Goal: Task Accomplishment & Management: Use online tool/utility

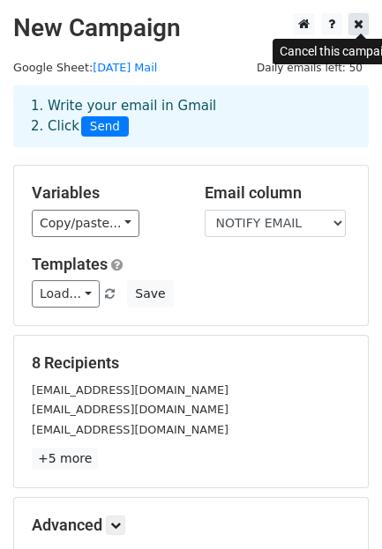
click at [360, 22] on icon at bounding box center [359, 24] width 10 height 12
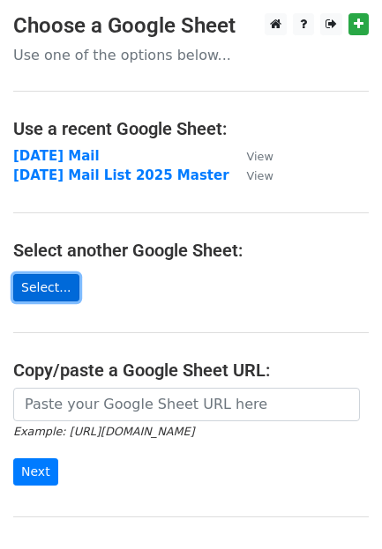
click at [41, 282] on link "Select..." at bounding box center [46, 287] width 66 height 27
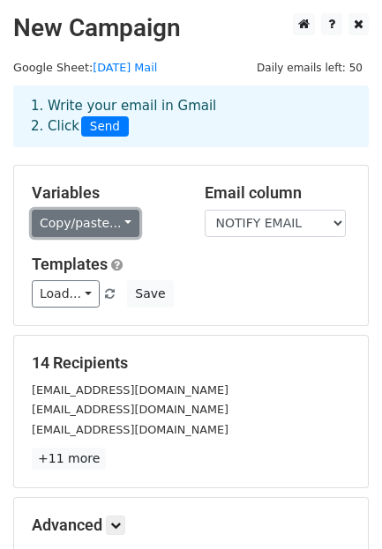
click at [99, 210] on link "Copy/paste..." at bounding box center [86, 223] width 108 height 27
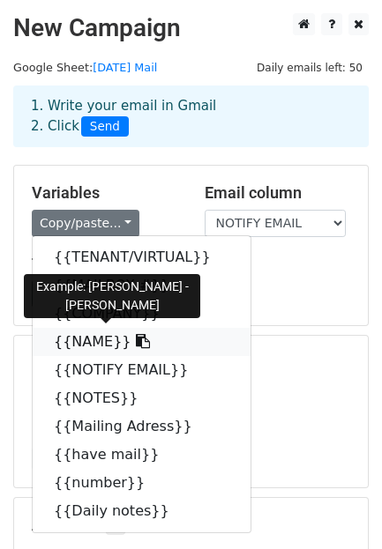
click at [83, 328] on link "{{NAME}}" at bounding box center [142, 342] width 218 height 28
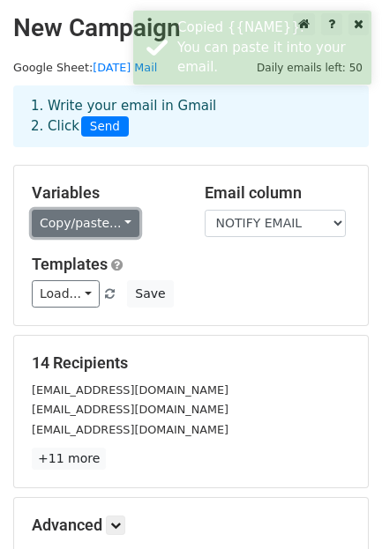
click at [96, 212] on link "Copy/paste..." at bounding box center [86, 223] width 108 height 27
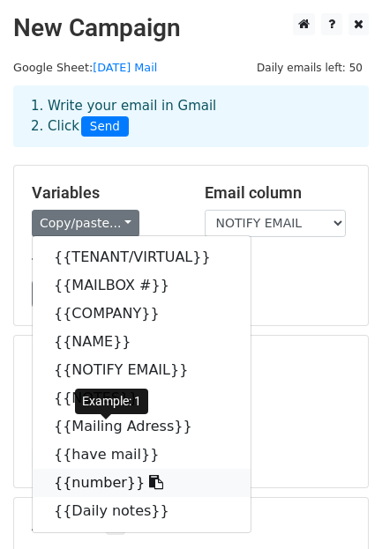
click at [77, 469] on link "{{number}}" at bounding box center [142, 483] width 218 height 28
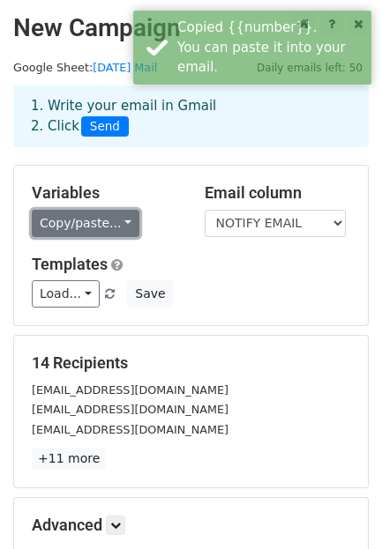
click at [99, 210] on link "Copy/paste..." at bounding box center [86, 223] width 108 height 27
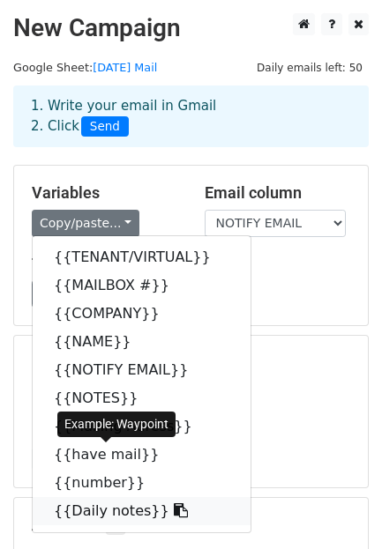
click at [70, 497] on link "{{Daily notes}}" at bounding box center [142, 511] width 218 height 28
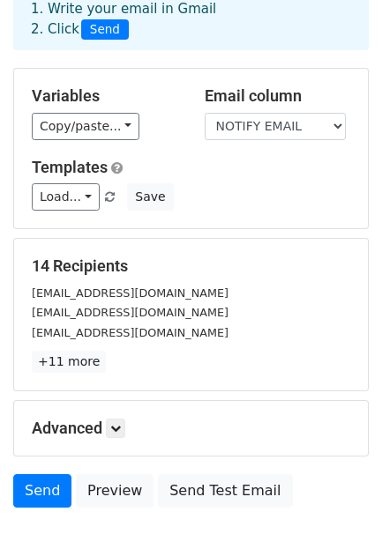
scroll to position [117, 0]
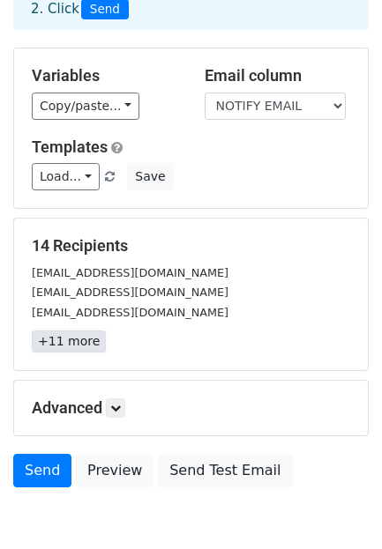
click at [72, 331] on link "+11 more" at bounding box center [69, 342] width 74 height 22
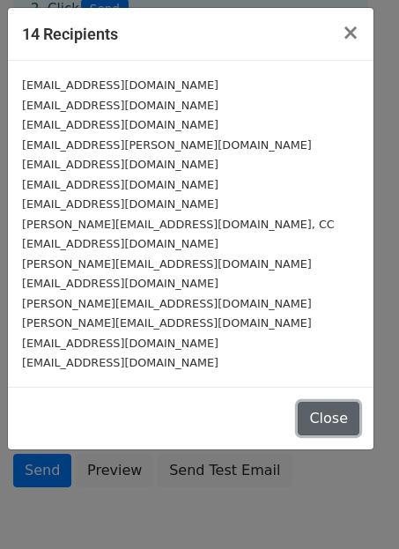
click at [342, 402] on button "Close" at bounding box center [329, 419] width 62 height 34
